Goal: Check status

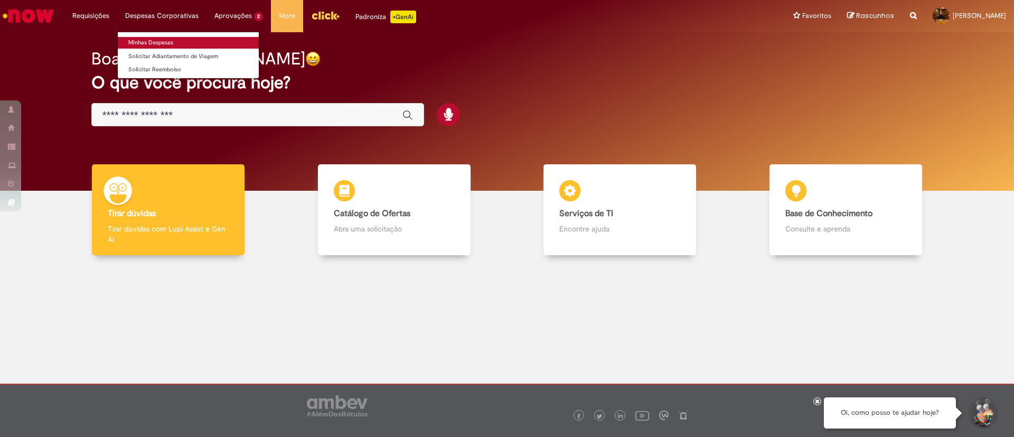
click at [169, 40] on link "Minhas Despesas" at bounding box center [188, 43] width 141 height 12
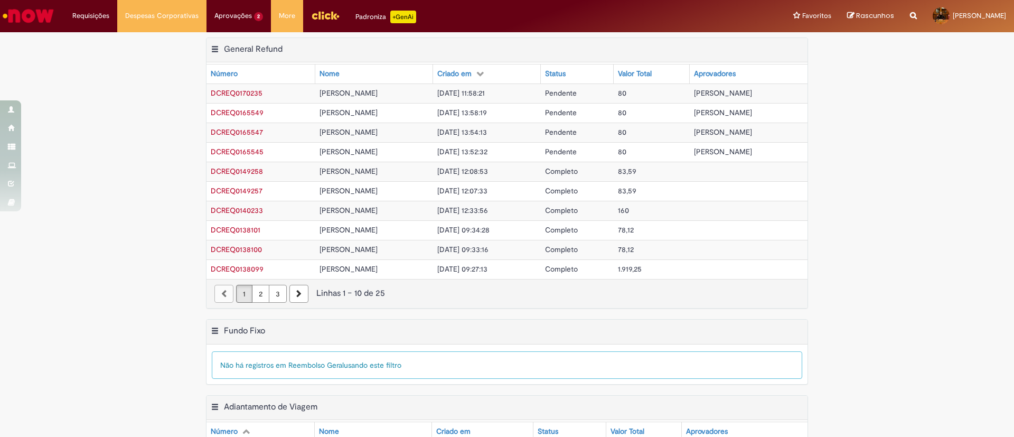
click at [390, 92] on td "[PERSON_NAME]" at bounding box center [374, 93] width 118 height 20
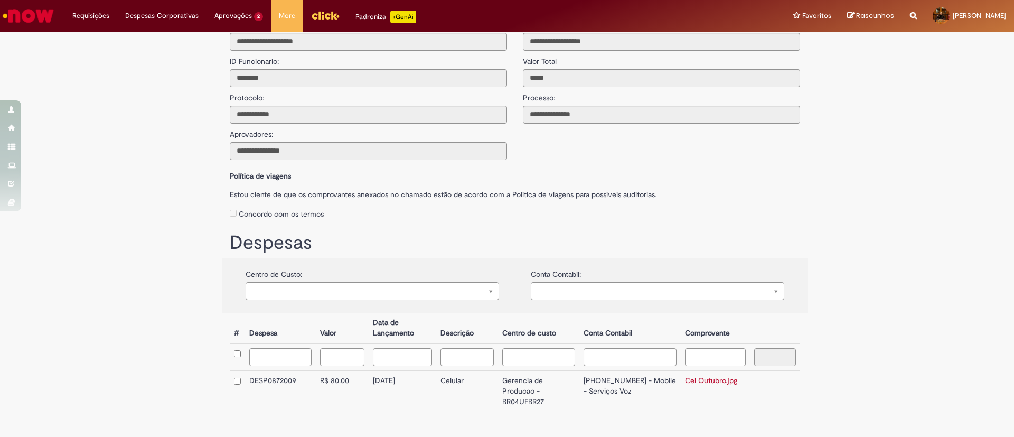
scroll to position [56, 0]
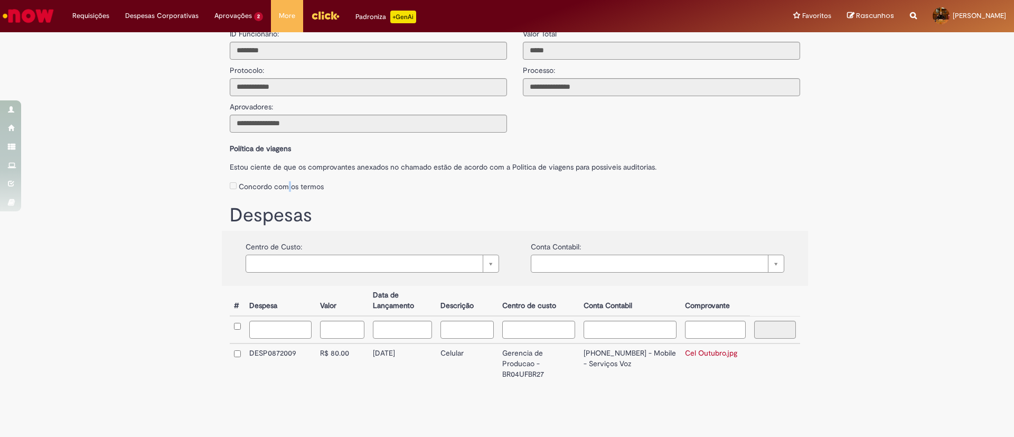
click at [281, 188] on label "Concordo com os termos" at bounding box center [281, 186] width 85 height 11
copy label
click at [145, 133] on div "**********" at bounding box center [507, 215] width 1014 height 466
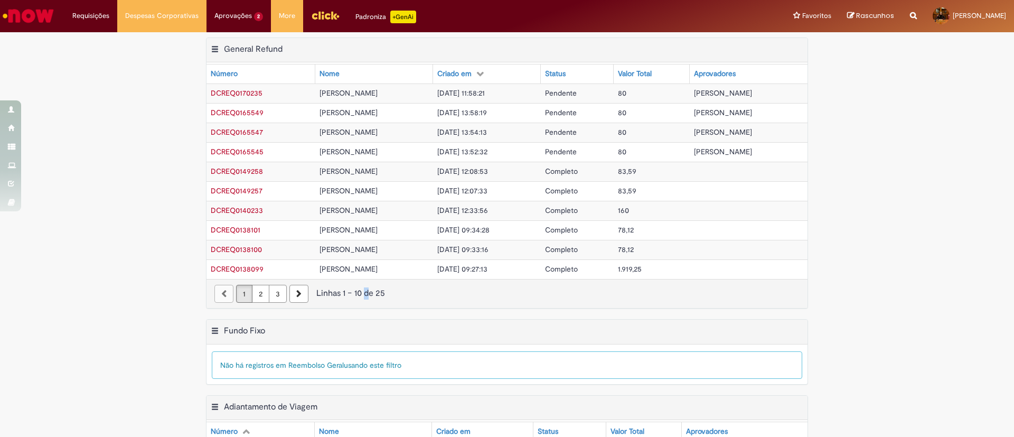
click at [346, 293] on div "Linhas 1 − 10 de 25" at bounding box center [506, 293] width 585 height 12
copy div "paginação"
click at [188, 147] on div "Exportar como PDF Exportar como Excel Exportar como CSV General Refund Tabela -…" at bounding box center [507, 179] width 1014 height 282
click at [246, 52] on h2 "General Refund Tabela - Página 1" at bounding box center [253, 49] width 59 height 11
copy h2
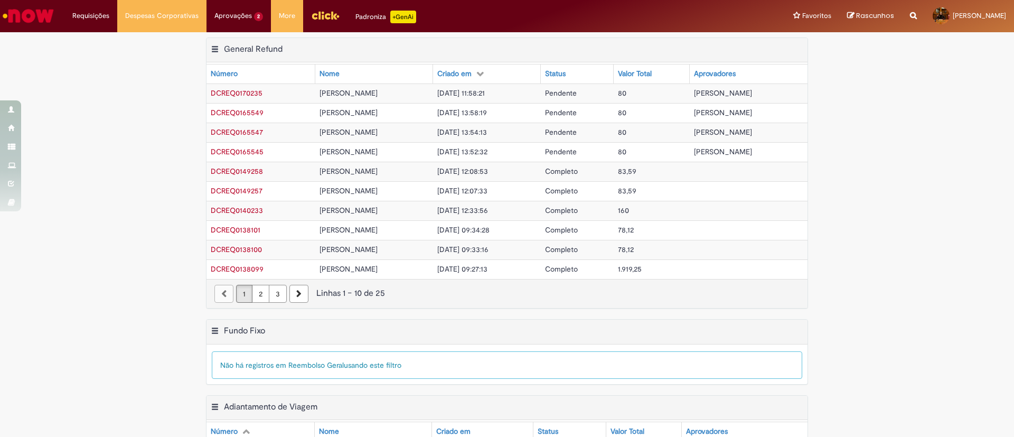
click at [144, 67] on div "Exportar como PDF Exportar como Excel Exportar como CSV General Refund Tabela -…" at bounding box center [507, 179] width 1014 height 282
